Goal: Information Seeking & Learning: Learn about a topic

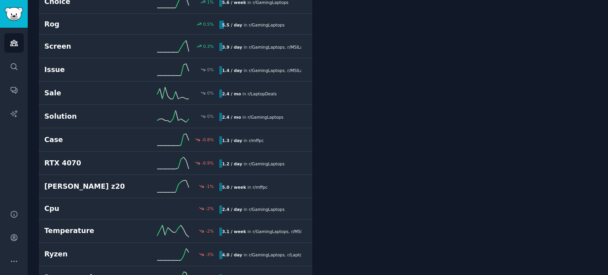
scroll to position [1503, 0]
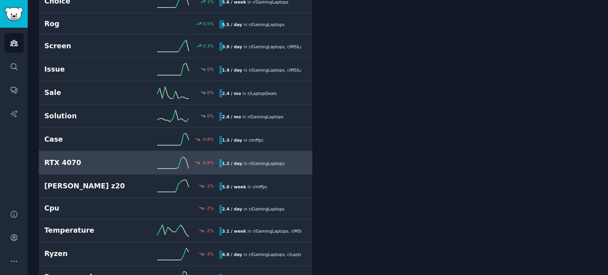
click at [256, 163] on link "RTX 4070 -0.9 % 1.2 / day in r/ GamingLaptops" at bounding box center [176, 162] width 274 height 23
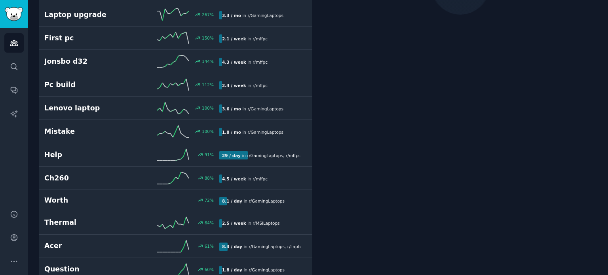
scroll to position [44, 0]
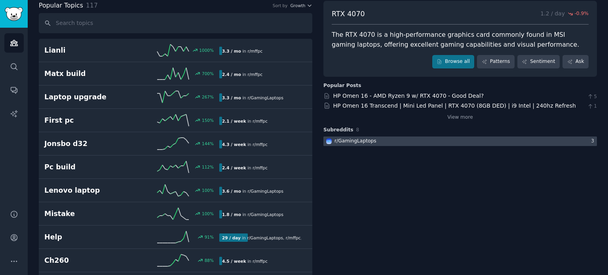
click at [435, 145] on div at bounding box center [461, 142] width 274 height 10
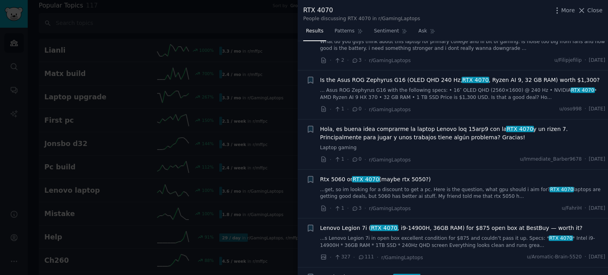
scroll to position [141, 0]
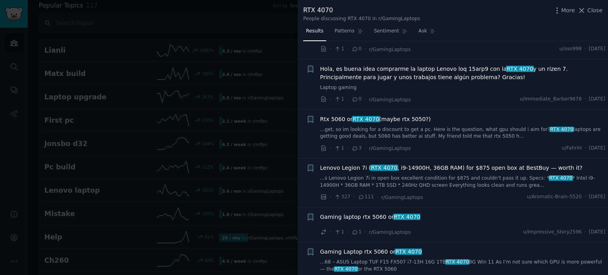
click at [401, 116] on span "Rtx 5060 or RTX 4070 (maybe rtx 5050?)" at bounding box center [375, 119] width 111 height 8
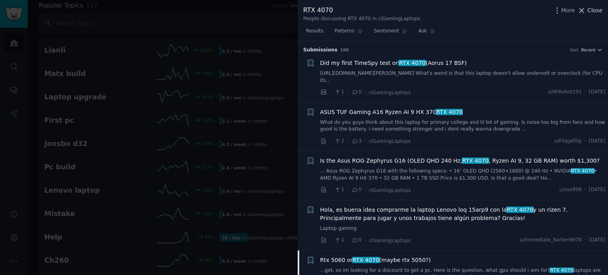
click at [590, 11] on span "Close" at bounding box center [595, 10] width 15 height 8
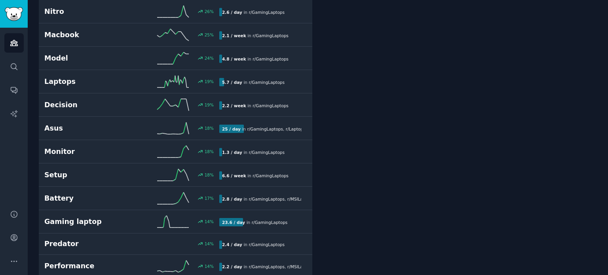
scroll to position [949, 0]
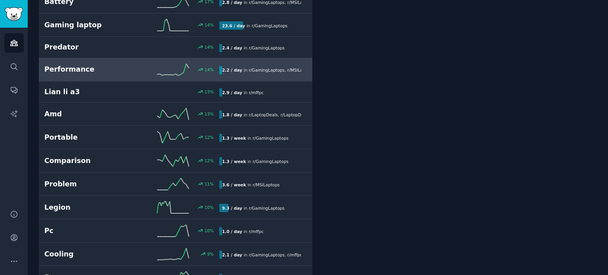
click at [226, 71] on div "Performance 14 % 2.2 / day in r/ GamingLaptops , r/ MSILaptops , and 1 other 14…" at bounding box center [175, 70] width 263 height 12
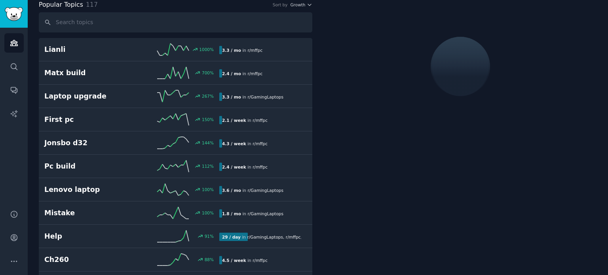
scroll to position [44, 0]
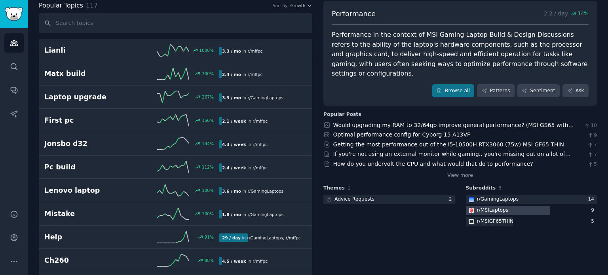
click at [515, 206] on div at bounding box center [508, 211] width 84 height 10
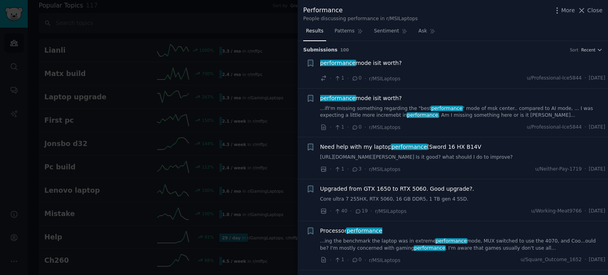
click at [388, 66] on span "performance mode isit worth?" at bounding box center [361, 63] width 82 height 8
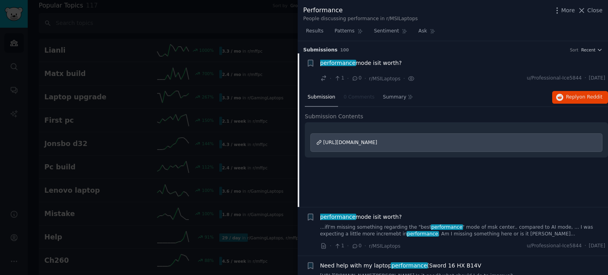
scroll to position [12, 0]
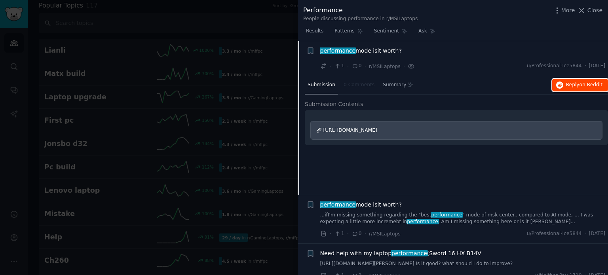
click at [556, 89] on button "Reply on Reddit" at bounding box center [581, 85] width 56 height 13
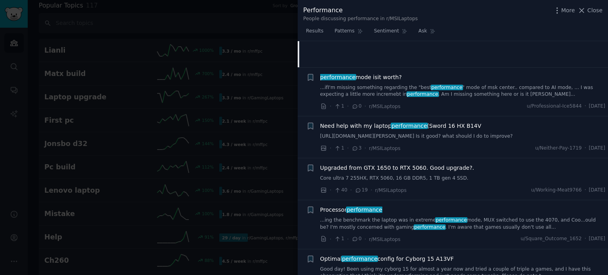
scroll to position [140, 0]
click at [394, 128] on span "performance" at bounding box center [409, 125] width 37 height 6
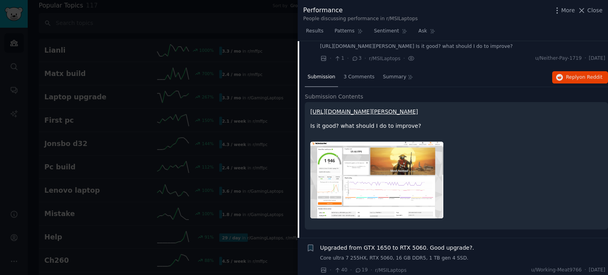
scroll to position [96, 0]
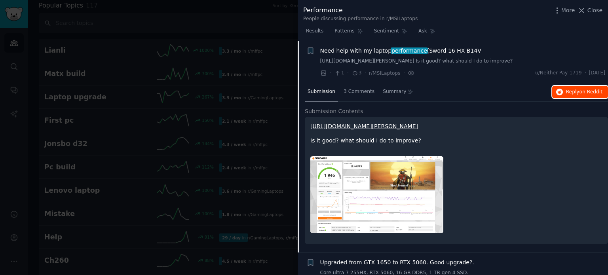
click at [574, 96] on span "Reply on Reddit" at bounding box center [584, 92] width 36 height 7
click at [597, 8] on span "Close" at bounding box center [595, 10] width 15 height 8
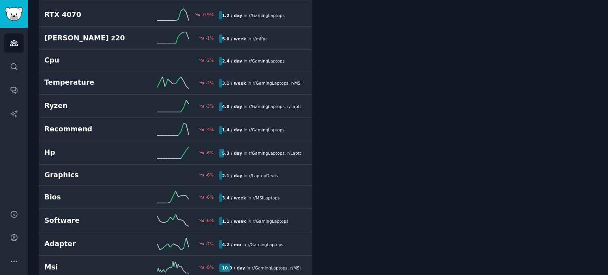
scroll to position [1828, 0]
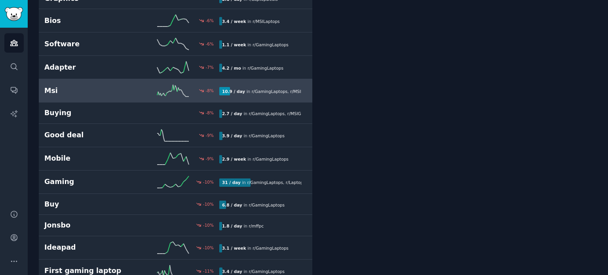
click at [272, 89] on div "Msi -8 % 10.9 / day in r/ GamingLaptops , r/ MSILaptops" at bounding box center [175, 91] width 263 height 12
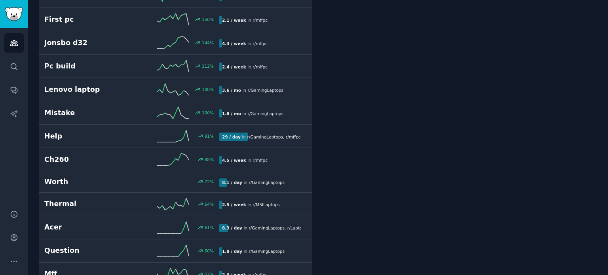
scroll to position [44, 0]
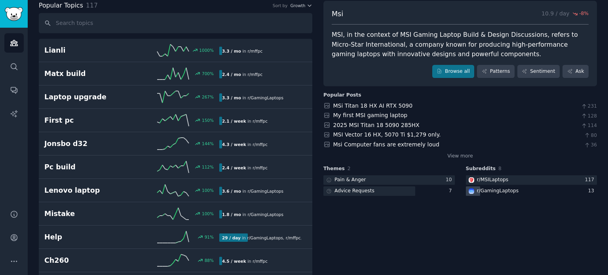
click at [505, 191] on div "r/ GamingLaptops" at bounding box center [498, 191] width 42 height 7
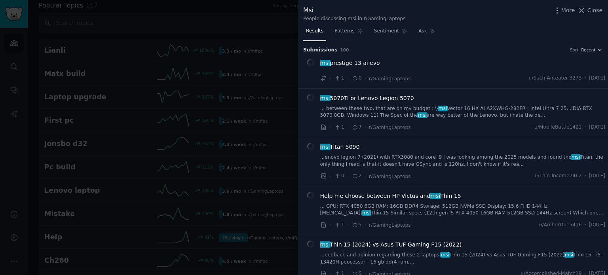
click at [355, 61] on span "msi prestige 13 ai evo" at bounding box center [350, 63] width 60 height 8
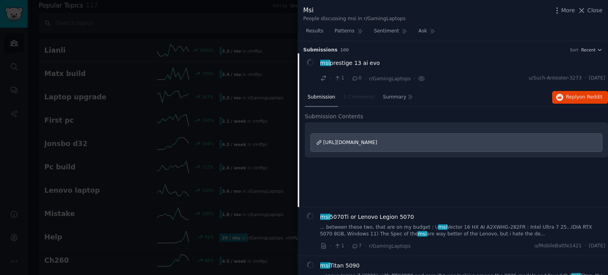
scroll to position [12, 0]
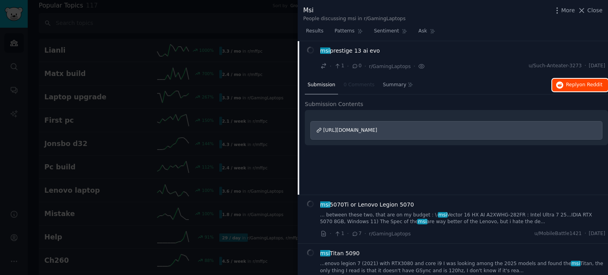
click at [562, 88] on button "Reply on Reddit" at bounding box center [581, 85] width 56 height 13
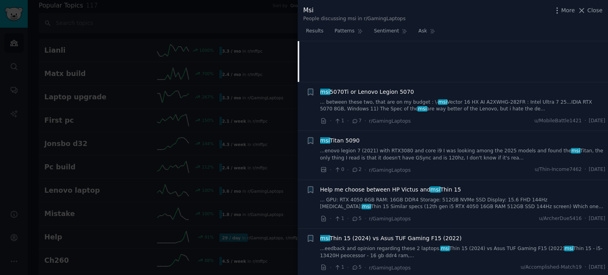
click at [349, 142] on span "msi Titan 5090" at bounding box center [340, 141] width 40 height 8
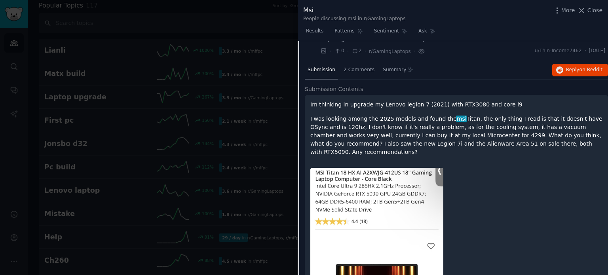
scroll to position [96, 0]
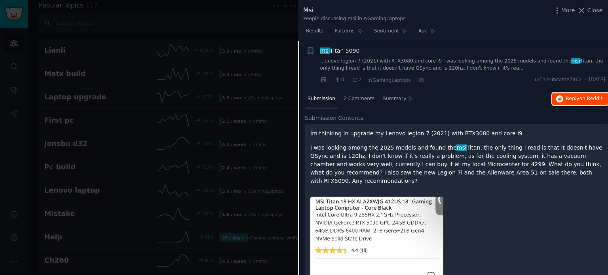
click at [564, 101] on button "Reply on Reddit" at bounding box center [581, 99] width 56 height 13
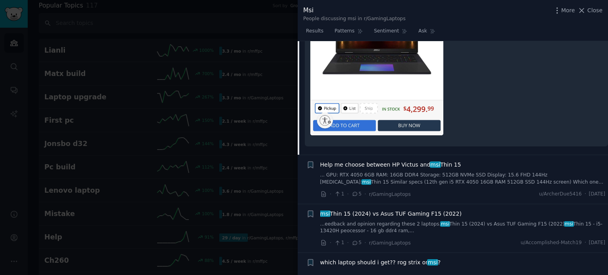
scroll to position [418, 0]
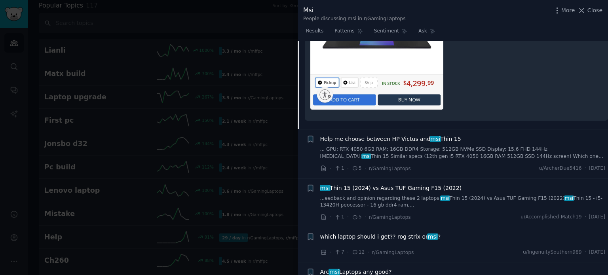
click at [430, 136] on span "msi" at bounding box center [435, 139] width 11 height 6
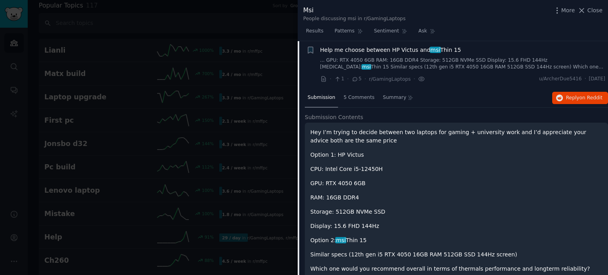
scroll to position [145, 0]
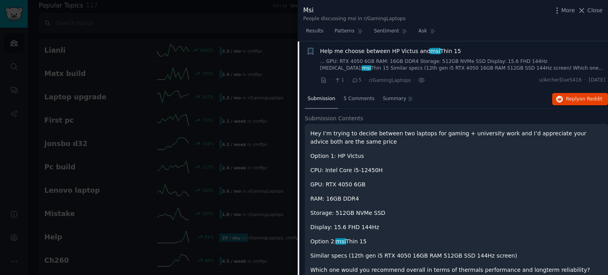
click at [581, 92] on div "Submission 5 Comments Summary Reply on Reddit" at bounding box center [456, 99] width 303 height 19
click at [567, 99] on span "Reply on Reddit" at bounding box center [584, 99] width 36 height 7
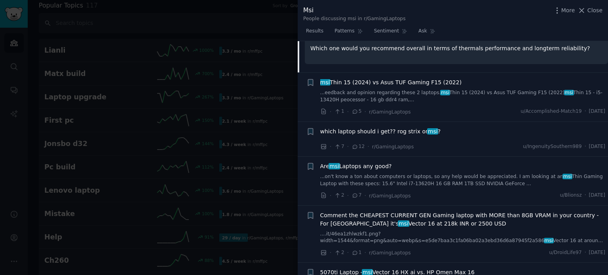
scroll to position [366, 0]
click at [385, 85] on span "msi Thin 15 (2024) vs Asus TUF Gaming F15 (2022)" at bounding box center [391, 83] width 142 height 8
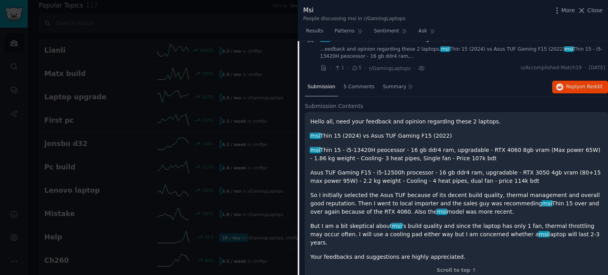
scroll to position [194, 0]
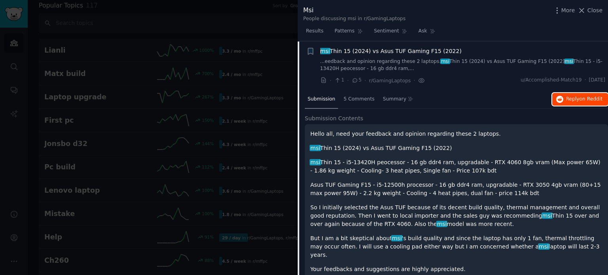
click at [575, 96] on span "Reply on Reddit" at bounding box center [584, 99] width 36 height 7
click at [586, 9] on icon at bounding box center [582, 10] width 8 height 8
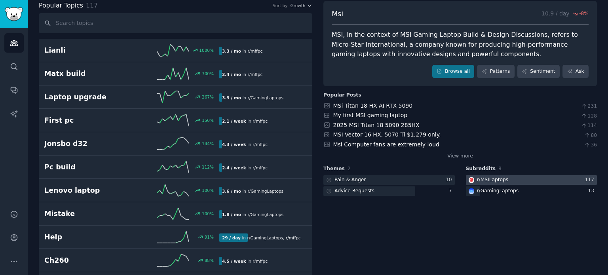
click at [572, 181] on div at bounding box center [532, 180] width 132 height 10
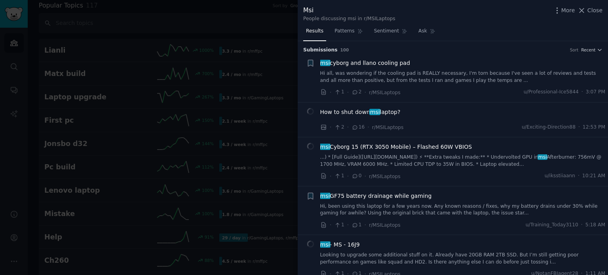
click at [379, 64] on span "msi cyborg and llano cooling pad" at bounding box center [365, 63] width 90 height 8
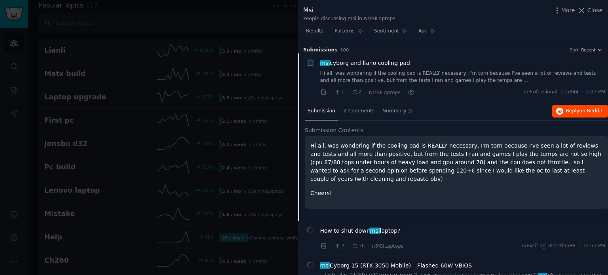
scroll to position [12, 0]
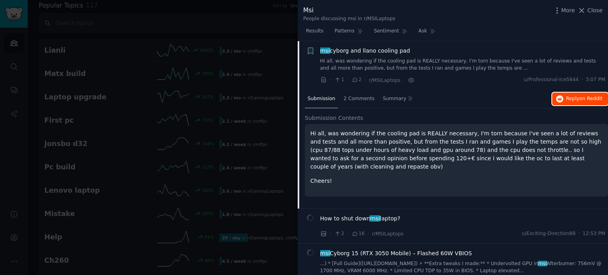
click at [587, 101] on span "on Reddit" at bounding box center [591, 99] width 23 height 6
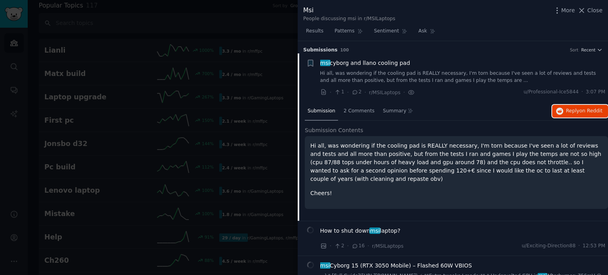
scroll to position [0, 0]
click at [592, 13] on span "Close" at bounding box center [595, 10] width 15 height 8
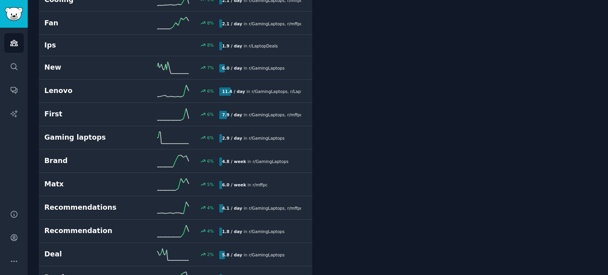
scroll to position [1203, 0]
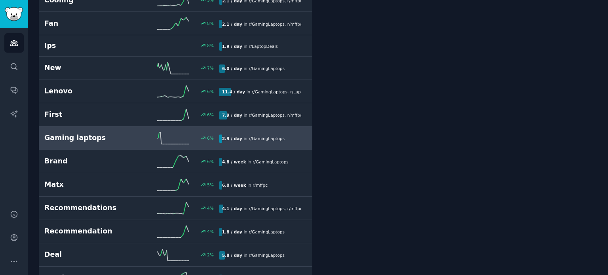
click at [254, 137] on div "2.9 / day in r/ GamingLaptops" at bounding box center [253, 139] width 68 height 8
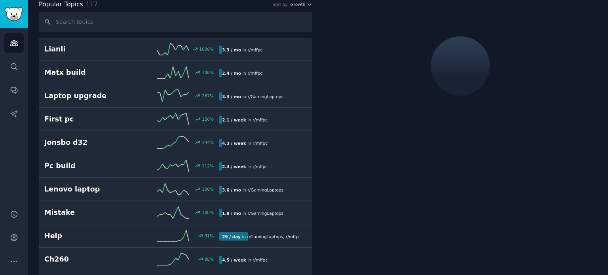
scroll to position [44, 0]
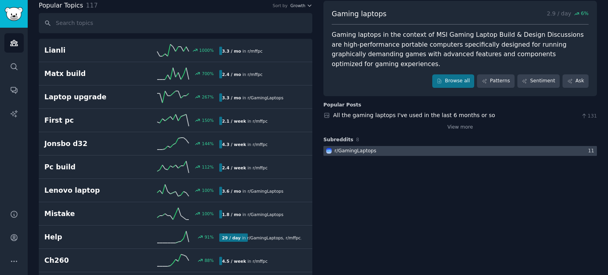
click at [508, 146] on div at bounding box center [461, 151] width 274 height 10
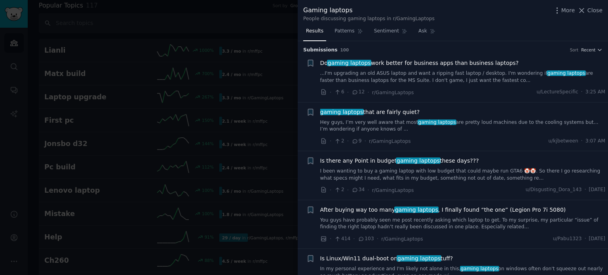
click at [386, 63] on span "Do gaming laptops work better for business apps than business laptops?" at bounding box center [419, 63] width 199 height 8
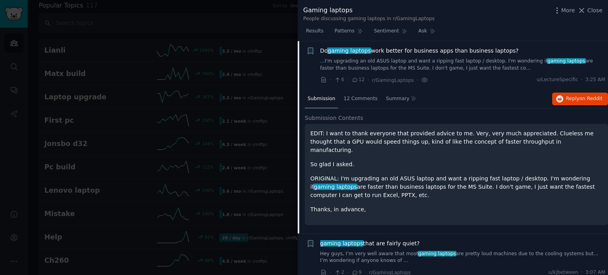
scroll to position [163, 0]
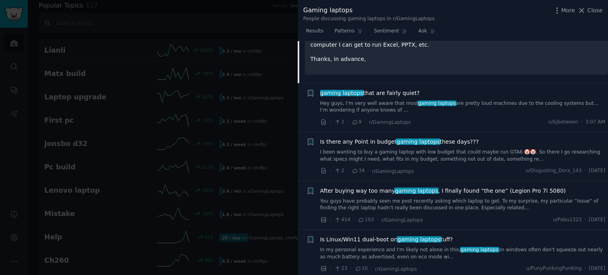
click at [450, 138] on span "Is there any Point in budget gaming laptops these days???" at bounding box center [399, 142] width 159 height 8
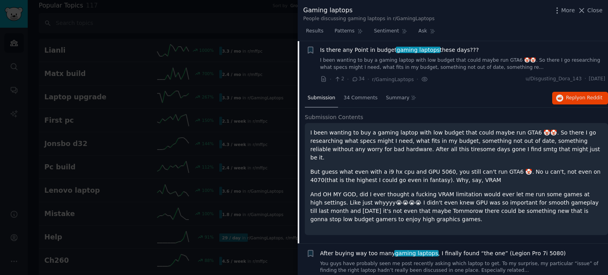
scroll to position [110, 0]
click at [588, 103] on button "Reply on Reddit" at bounding box center [581, 99] width 56 height 13
